Goal: Task Accomplishment & Management: Complete application form

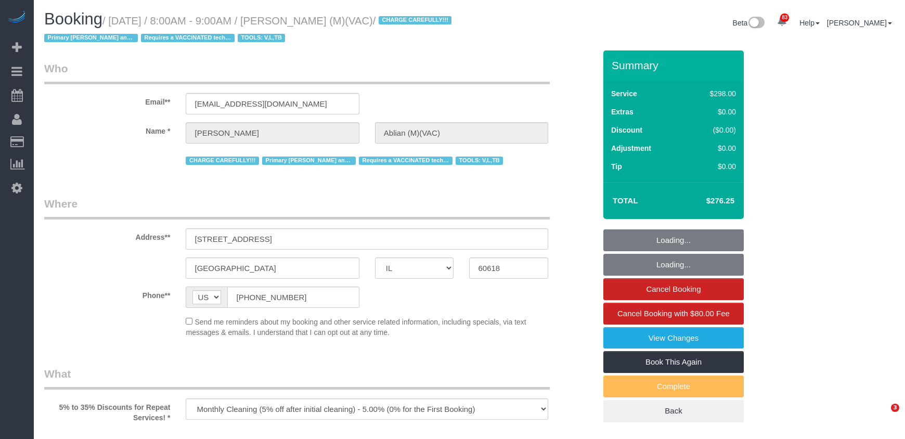
select select "IL"
select select "number:1"
select select "number:58"
select select "number:139"
select select "number:104"
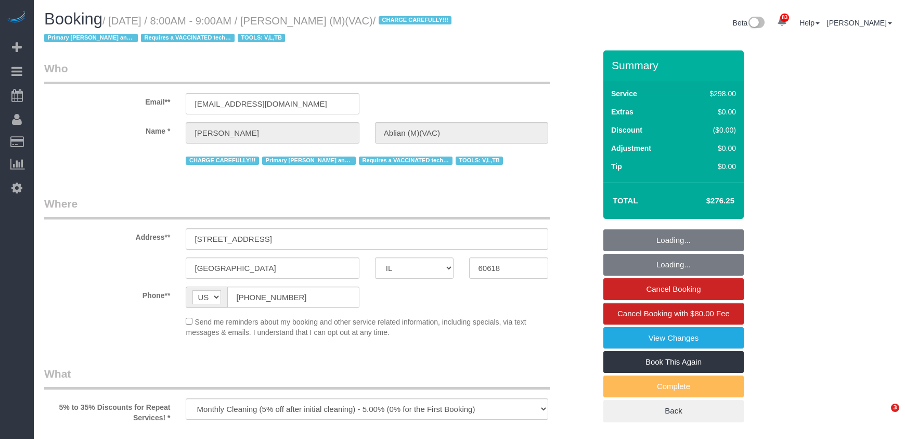
select select "object:1173"
select select "spot1"
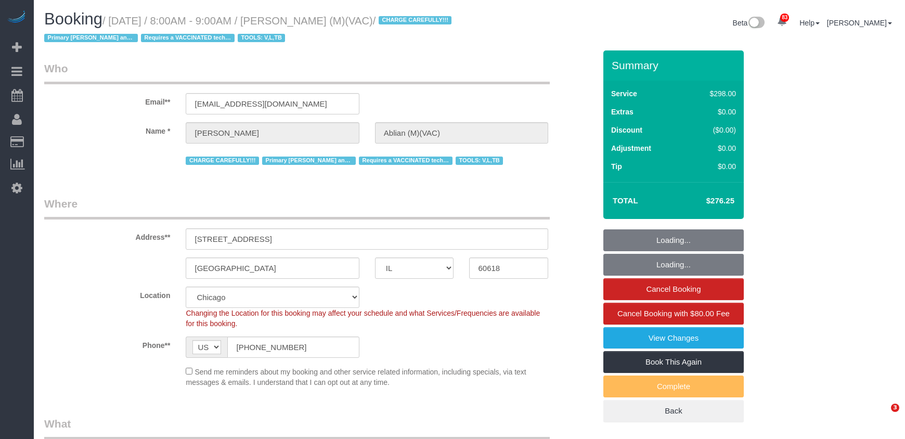
select select "5"
select select "1"
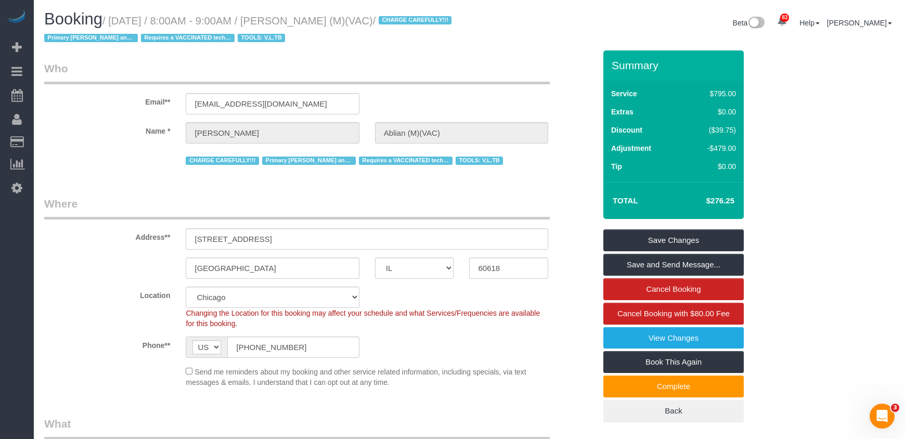
scroll to position [598, 0]
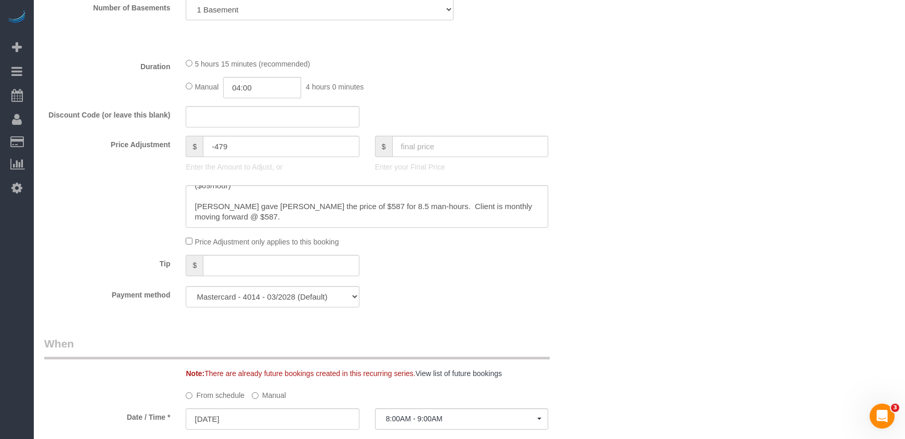
click at [534, 62] on div "5 hours 15 minutes (recommended)" at bounding box center [367, 63] width 362 height 11
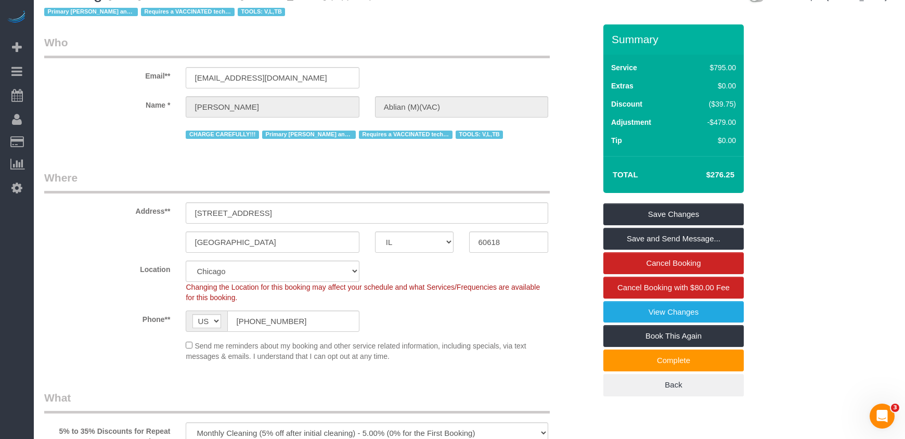
scroll to position [0, 0]
